Goal: Information Seeking & Learning: Check status

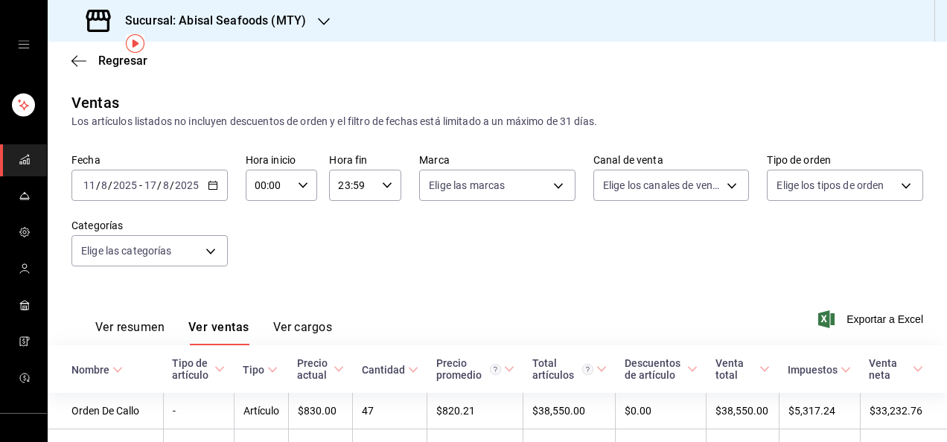
scroll to position [60, 0]
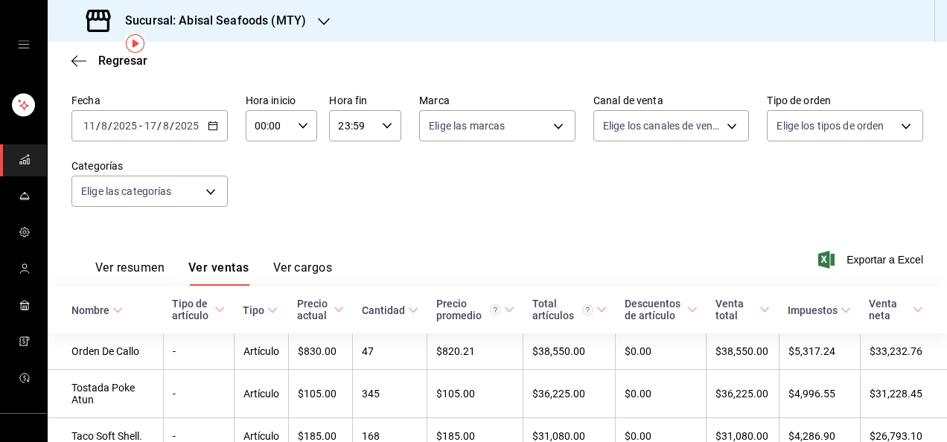
click at [466, 221] on div "Fecha [DATE] [DATE] - [DATE] [DATE] Hora inicio 00:00 Hora inicio Hora fin 23:5…" at bounding box center [497, 159] width 852 height 131
click at [119, 57] on span "Regresar" at bounding box center [122, 61] width 49 height 14
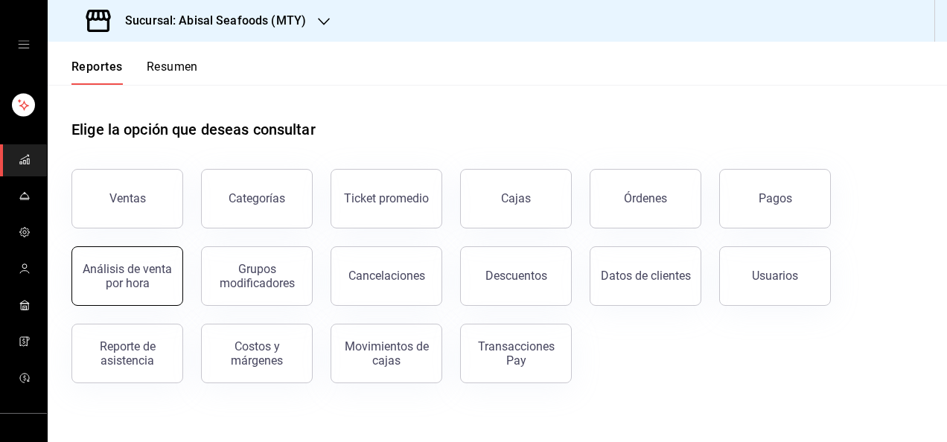
click at [127, 266] on div "Análisis de venta por hora" at bounding box center [127, 276] width 92 height 28
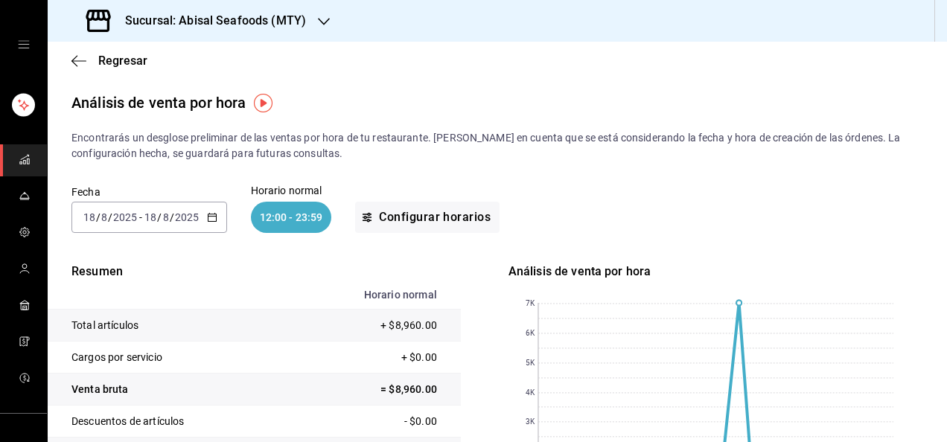
click at [164, 219] on input "8" at bounding box center [165, 217] width 7 height 12
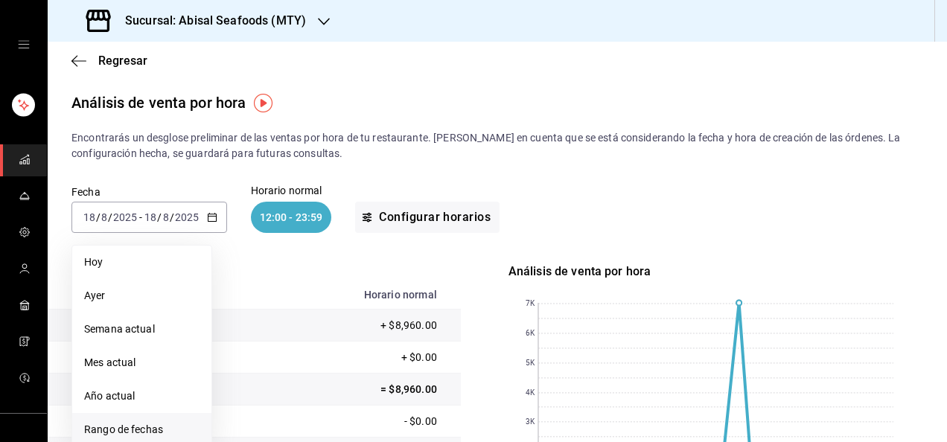
click at [126, 429] on span "Rango de fechas" at bounding box center [141, 430] width 115 height 16
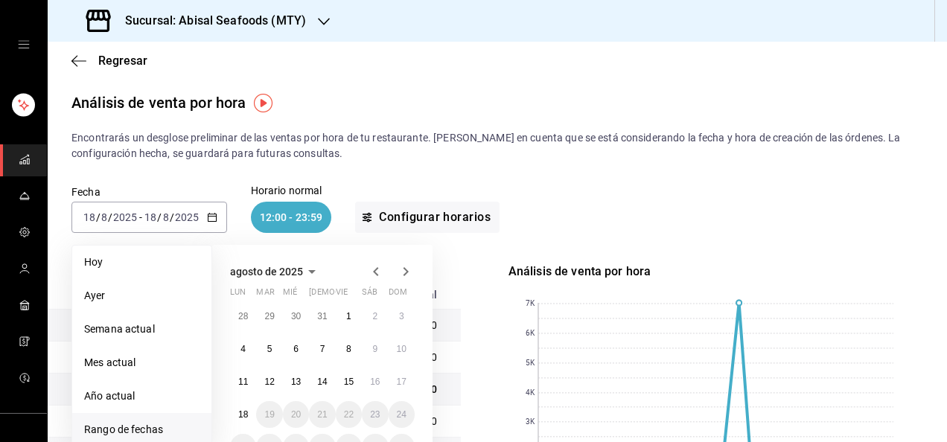
click at [400, 366] on div "28 29 30 31 1 2 3 4 5 6 7 8 9 10 11 12 13 14 15 16 17 18 19 20 21 22 23 24 25 2…" at bounding box center [322, 382] width 185 height 158
click at [400, 374] on button "17" at bounding box center [402, 381] width 26 height 27
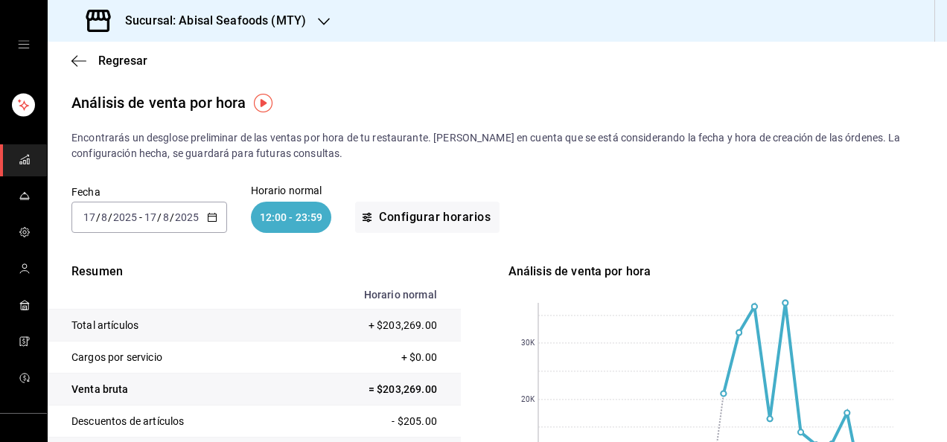
click at [153, 217] on input "17" at bounding box center [150, 217] width 13 height 12
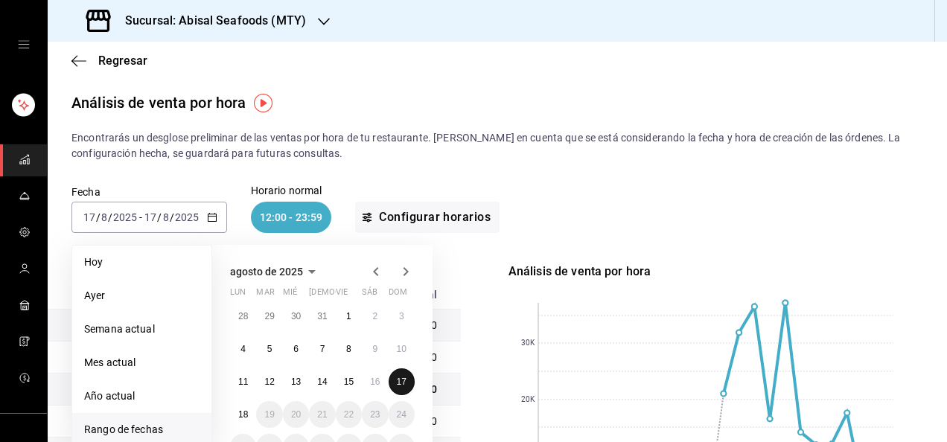
click at [399, 384] on abbr "17" at bounding box center [402, 382] width 10 height 10
click at [250, 380] on button "11" at bounding box center [243, 381] width 26 height 27
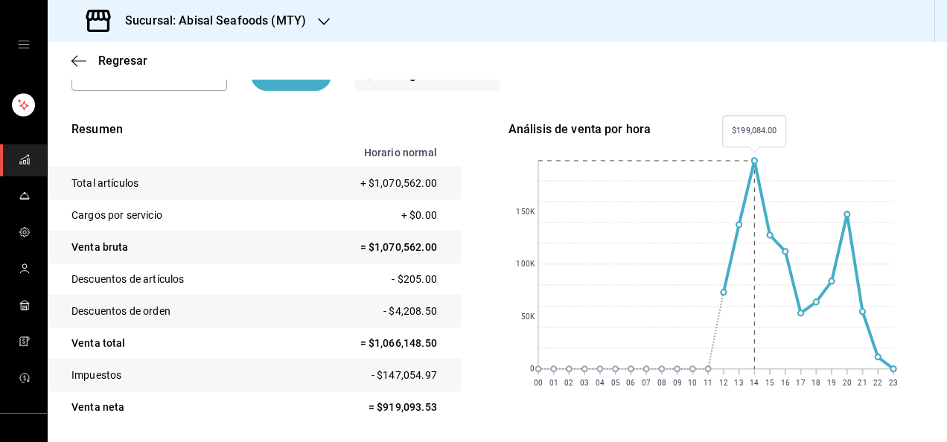
scroll to position [149, 0]
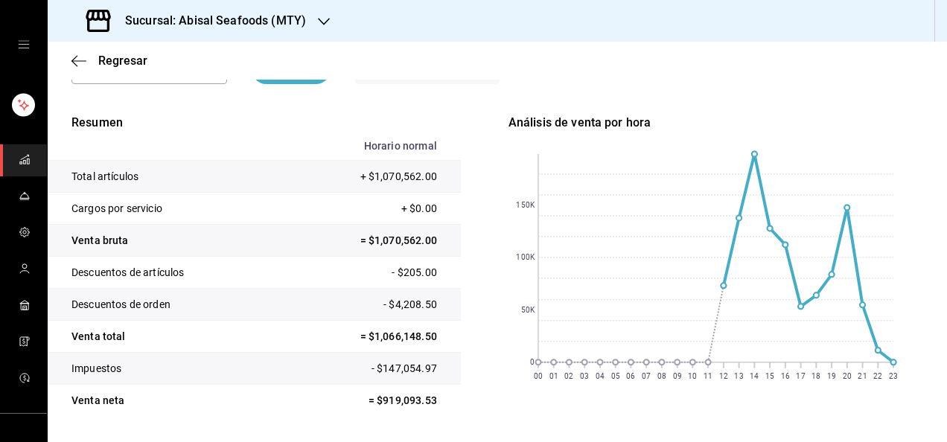
click at [664, 73] on div "Regresar" at bounding box center [497, 61] width 899 height 38
click at [130, 60] on span "Regresar" at bounding box center [122, 61] width 49 height 14
